Goal: Task Accomplishment & Management: Use online tool/utility

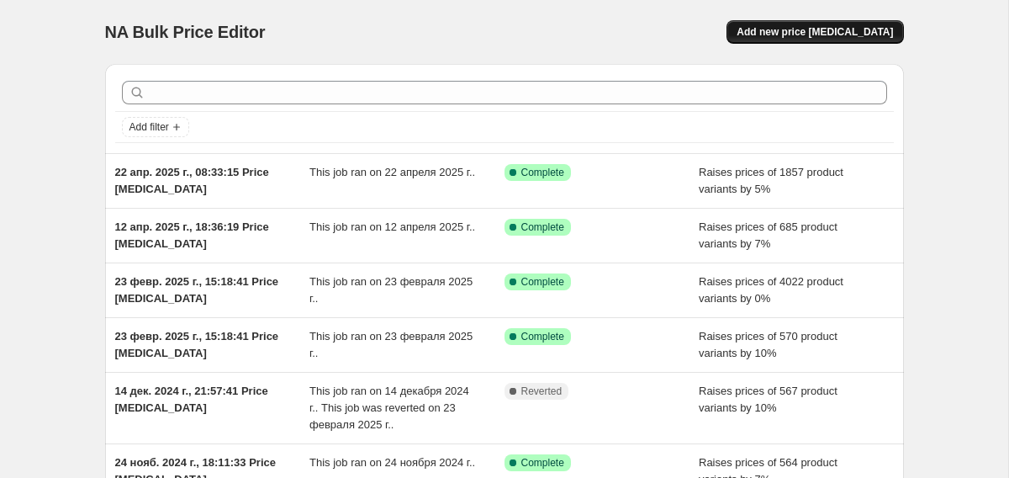
click at [808, 36] on span "Add new price [MEDICAL_DATA]" at bounding box center [815, 31] width 156 height 13
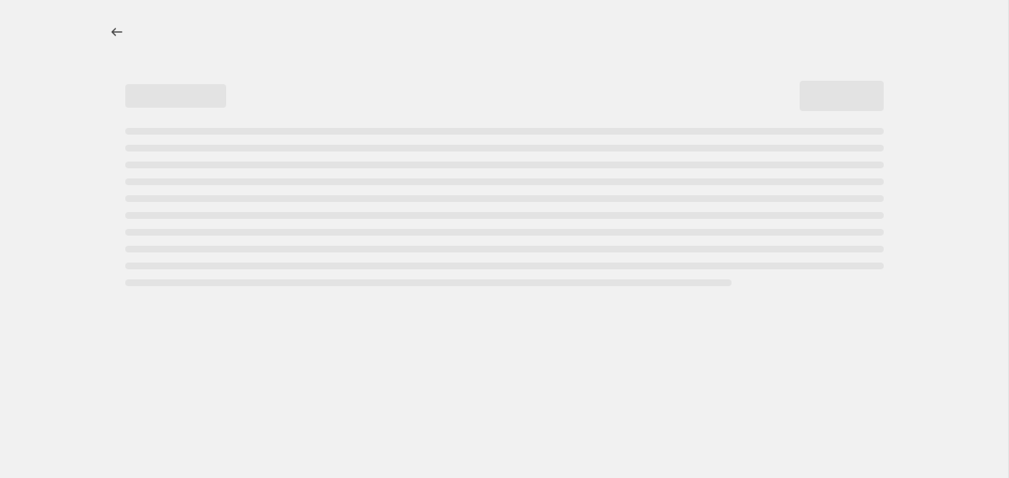
select select "percentage"
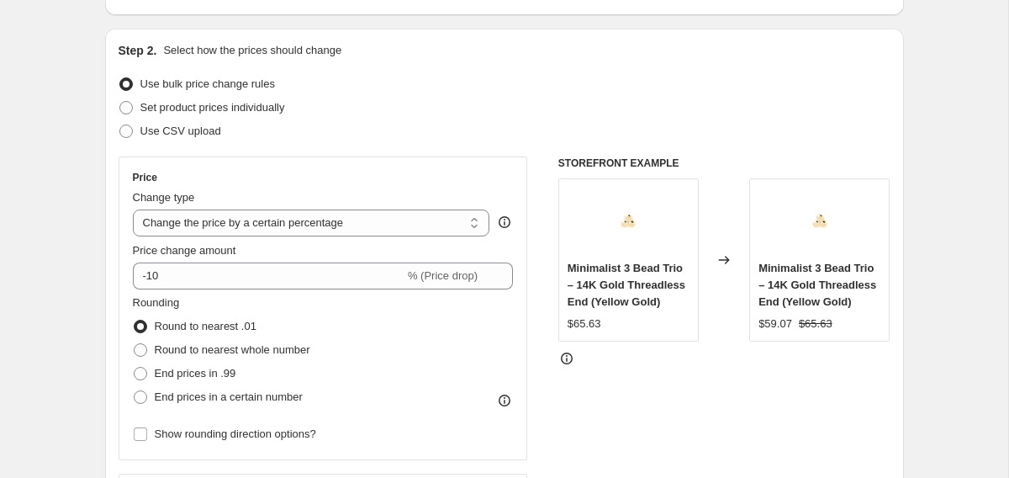
scroll to position [191, 0]
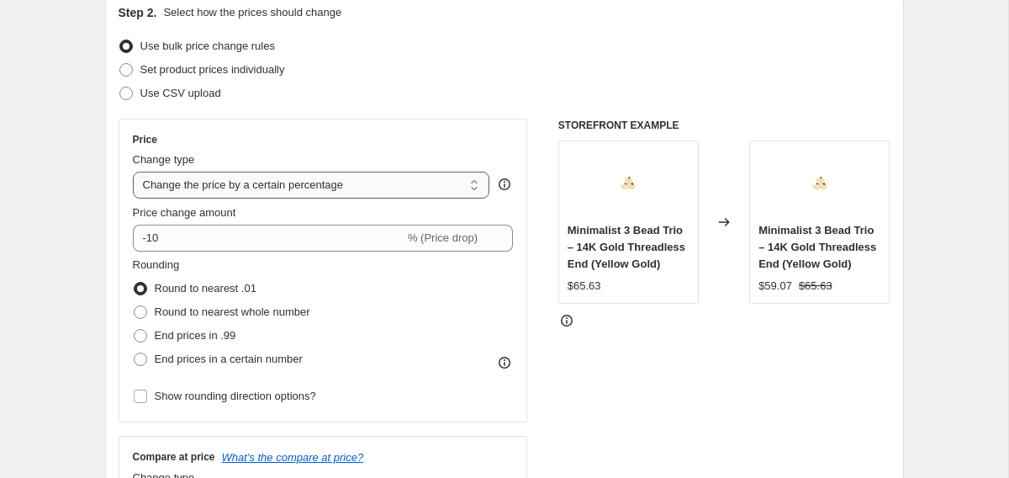
click at [246, 188] on select "Change the price to a certain amount Change the price by a certain amount Chang…" at bounding box center [312, 185] width 358 height 27
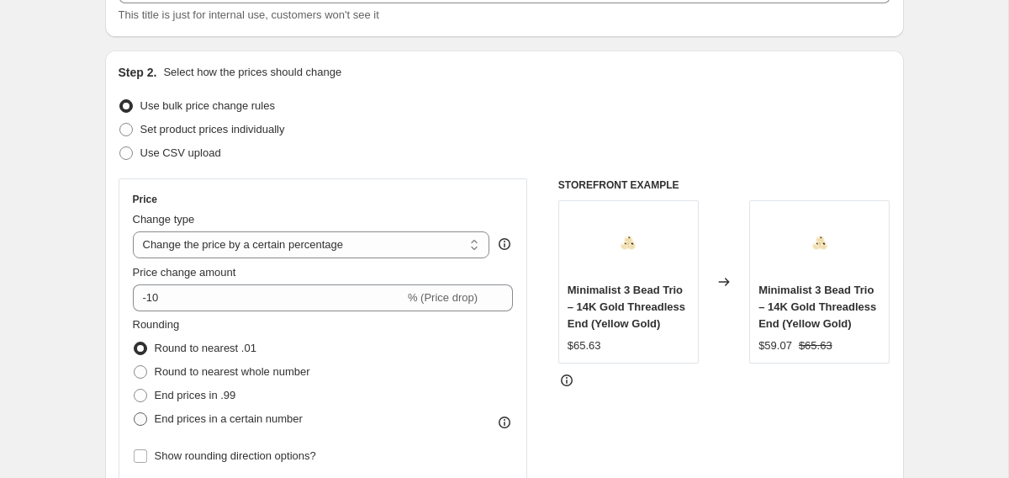
scroll to position [127, 0]
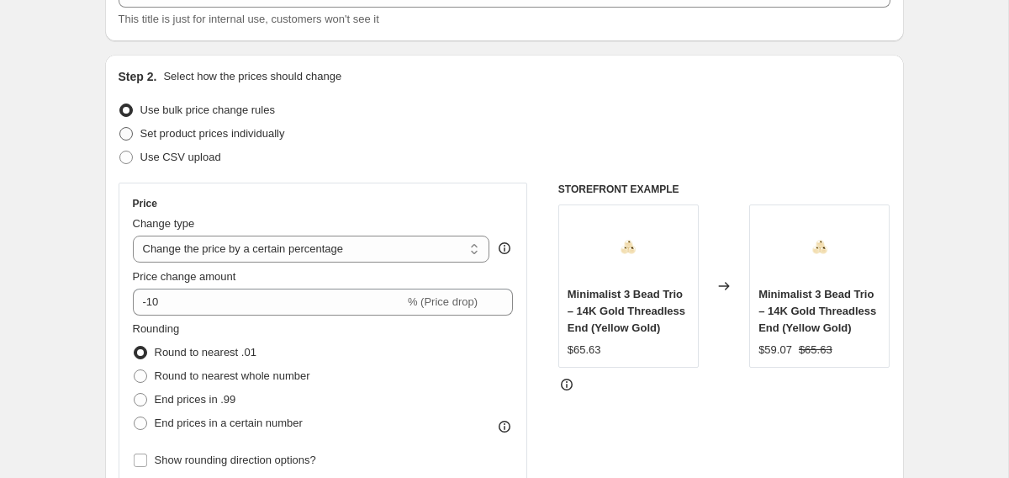
click at [230, 132] on span "Set product prices individually" at bounding box center [212, 133] width 145 height 13
click at [120, 128] on input "Set product prices individually" at bounding box center [119, 127] width 1 height 1
radio input "true"
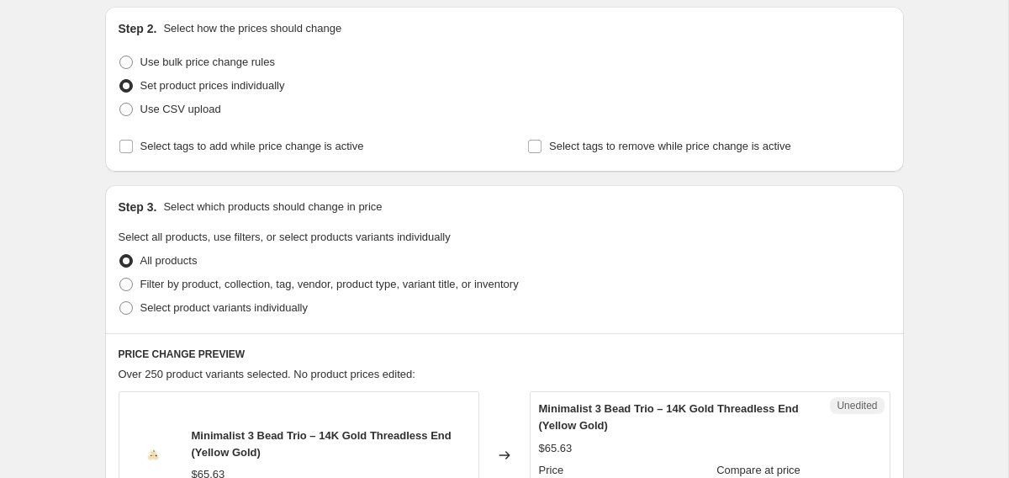
scroll to position [86, 0]
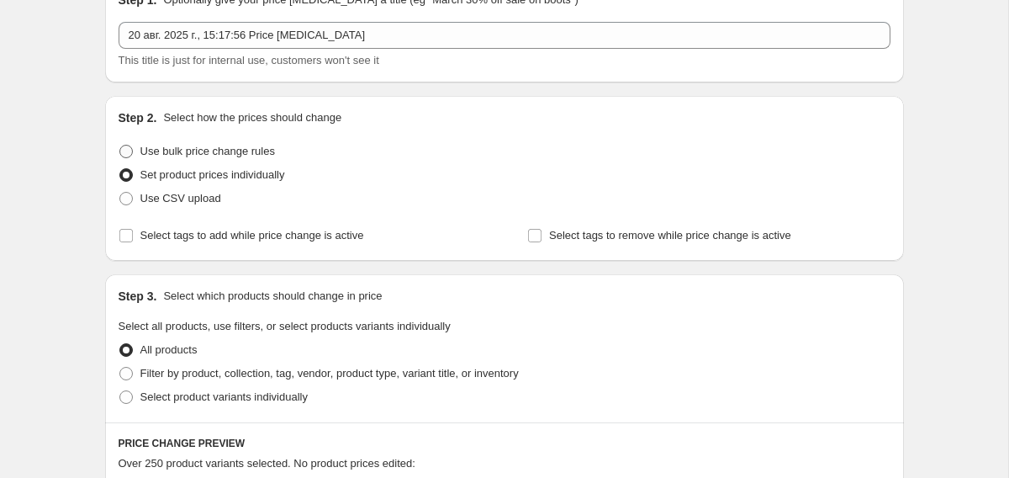
click at [200, 147] on span "Use bulk price change rules" at bounding box center [207, 151] width 135 height 13
click at [120, 146] on input "Use bulk price change rules" at bounding box center [119, 145] width 1 height 1
radio input "true"
select select "percentage"
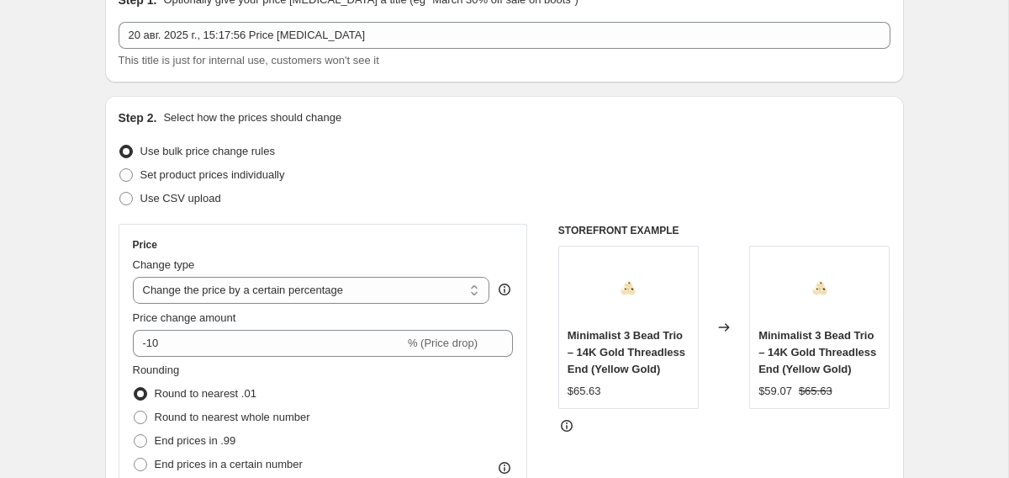
click at [510, 286] on icon at bounding box center [504, 289] width 17 height 17
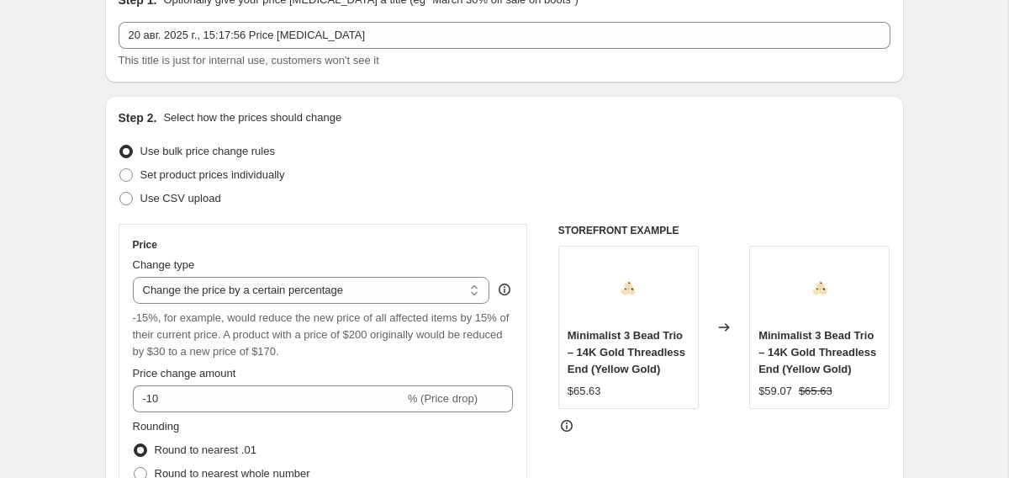
click at [510, 286] on icon at bounding box center [504, 289] width 17 height 17
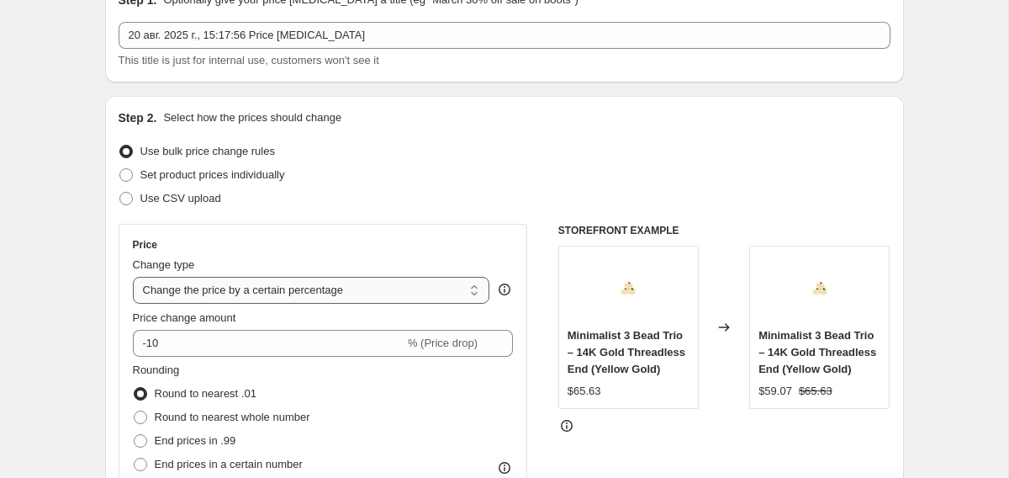
click at [411, 288] on select "Change the price to a certain amount Change the price by a certain amount Chang…" at bounding box center [312, 290] width 358 height 27
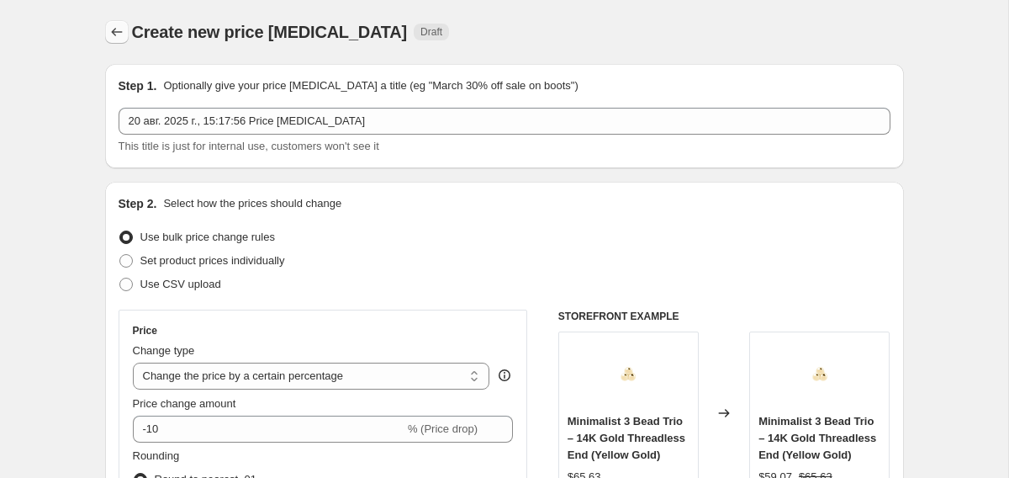
click at [121, 33] on icon "Price change jobs" at bounding box center [117, 32] width 17 height 17
